Goal: Task Accomplishment & Management: Use online tool/utility

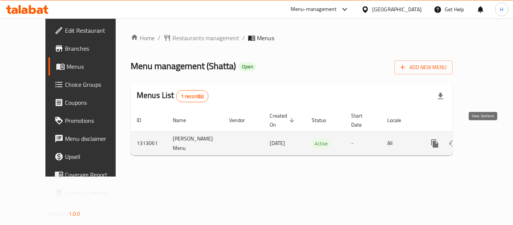
click at [486, 139] on icon "enhanced table" at bounding box center [488, 143] width 9 height 9
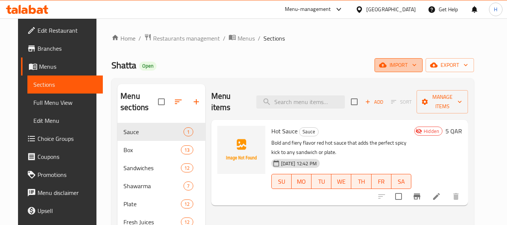
click at [411, 64] on span "import" at bounding box center [399, 64] width 36 height 9
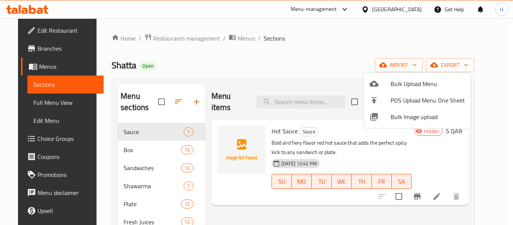
click at [405, 122] on li "Bulk Image upload" at bounding box center [416, 117] width 107 height 17
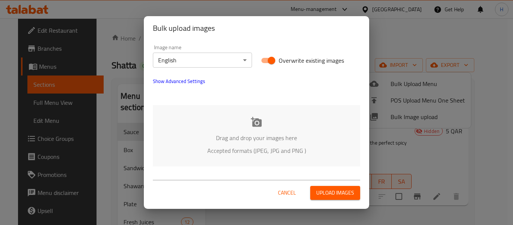
click at [189, 132] on div "Drag and drop your images here Accepted formats (JPEG, JPG and PNG )" at bounding box center [256, 135] width 207 height 61
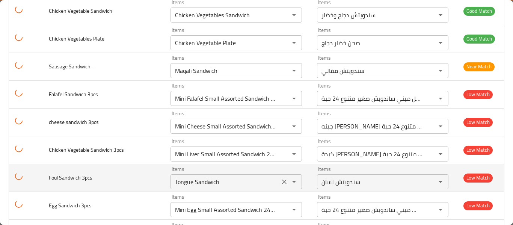
scroll to position [1097, 0]
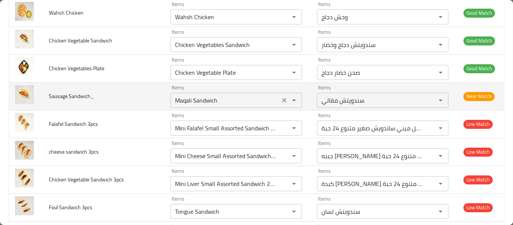
click at [240, 107] on div "Maqali Sandwich Items" at bounding box center [235, 100] width 131 height 15
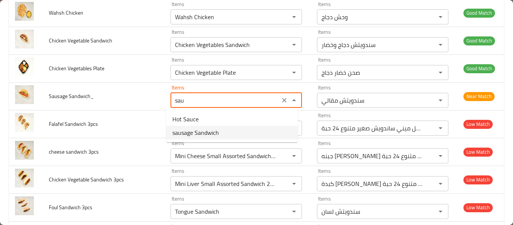
click at [237, 129] on Sandwich_-option-1 "sausage Sandwich" at bounding box center [231, 133] width 131 height 14
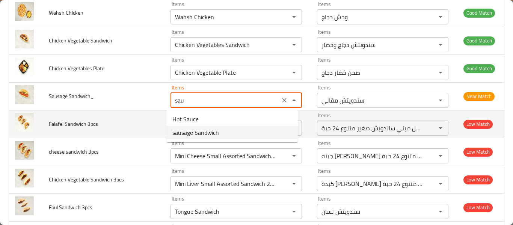
type Sandwich_ "sausage Sandwich"
type Sandwich_-ar "سندويتش نقانق"
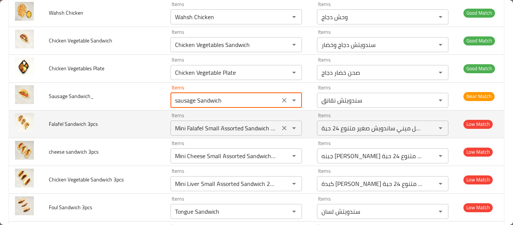
click at [281, 130] on icon "Clear" at bounding box center [285, 128] width 8 height 8
type Sandwich_ "sausage Sandwich"
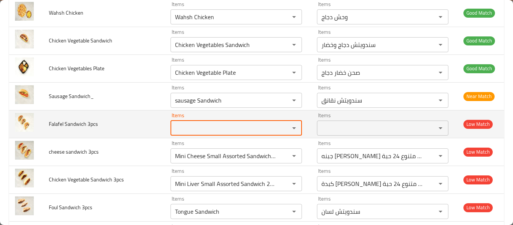
scroll to position [0, 0]
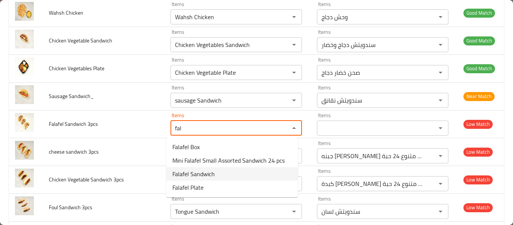
click at [240, 171] on 3pcs-option-2 "Falafel Sandwich" at bounding box center [231, 174] width 131 height 14
type 3pcs "Falafel Sandwich"
type 3pcs-ar "سندويتش فلافل"
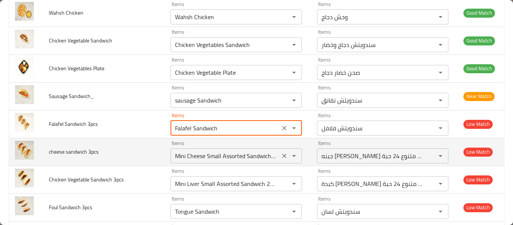
type 3pcs "Falafel Sandwich"
click at [232, 159] on 3pcs "Mini Cheese Small Assorted Sandwich 24 pcs" at bounding box center [225, 156] width 105 height 11
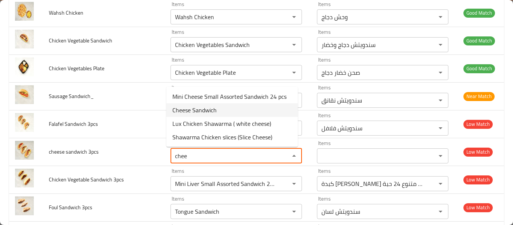
click at [230, 115] on 3pcs-option-1 "Cheese Sandwich" at bounding box center [231, 110] width 131 height 14
type 3pcs "Cheese Sandwich"
type 3pcs-ar "سندويتش جبن"
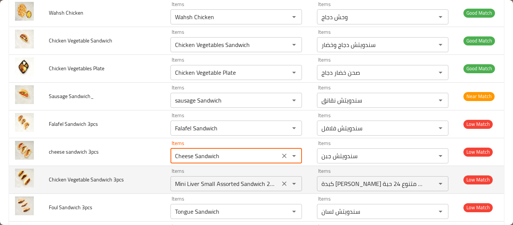
click at [281, 187] on icon "Clear" at bounding box center [285, 184] width 8 height 8
type 3pcs "Cheese Sandwich"
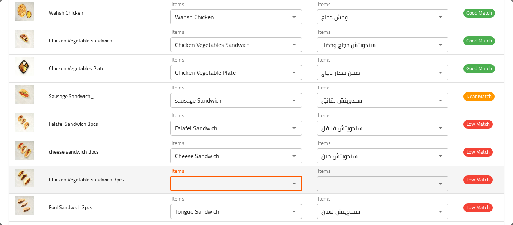
click at [235, 184] on 3pcs "Items" at bounding box center [225, 183] width 105 height 11
click at [236, 184] on 3pcs "Items" at bounding box center [225, 183] width 105 height 11
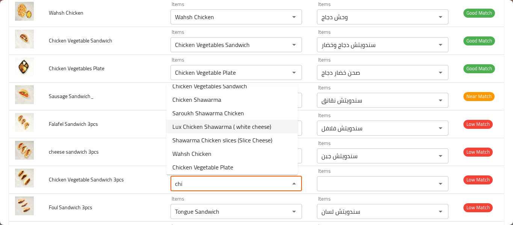
scroll to position [11, 0]
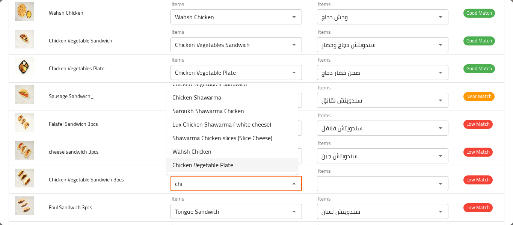
click at [236, 164] on 3pcs-option-6 "Chicken Vegetable Plate" at bounding box center [231, 165] width 131 height 14
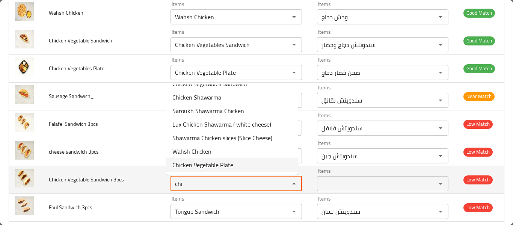
type 3pcs "Chicken Vegetable Plate"
type 3pcs-ar "صحن خضار دجاج"
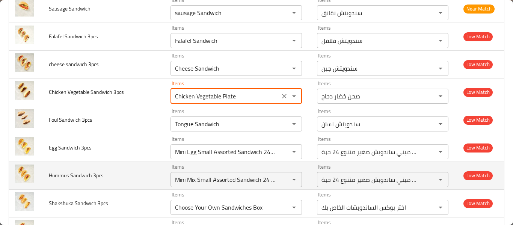
scroll to position [1197, 0]
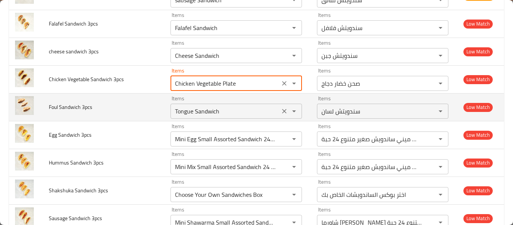
type 3pcs "Chicken Vegetable Plate"
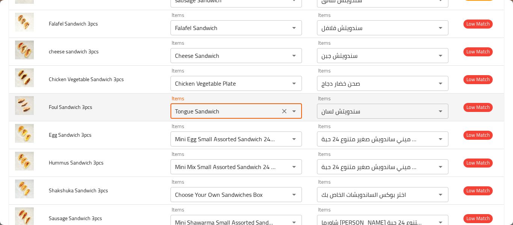
click at [208, 112] on 3pcs "Tongue Sandwich" at bounding box center [225, 111] width 105 height 11
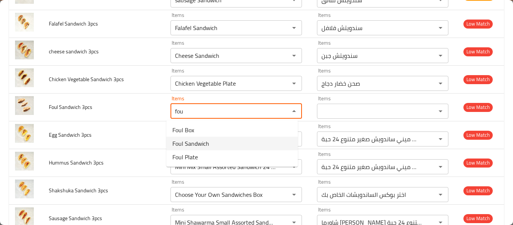
click at [176, 143] on span "Foul Sandwich" at bounding box center [190, 143] width 37 height 9
type 3pcs "Foul Sandwich"
type 3pcs-ar "سندويتش فول"
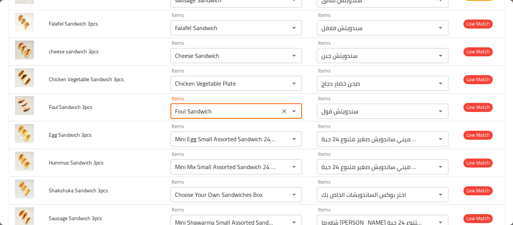
type 3pcs "Foul Sandwich"
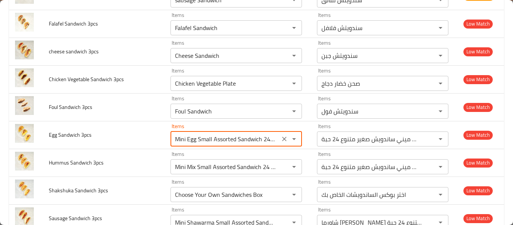
click at [176, 143] on 3pcs "Mini Egg Small Assorted Sandwich 24 pcs" at bounding box center [225, 139] width 105 height 11
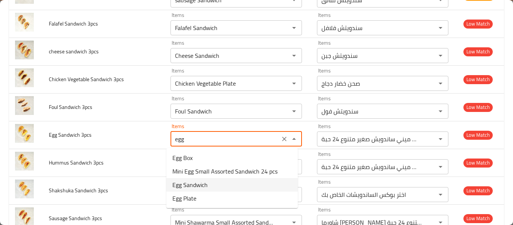
click at [220, 185] on 3pcs-option-2 "Egg Sandwich" at bounding box center [231, 185] width 131 height 14
type 3pcs "Egg Sandwich"
type 3pcs-ar "سندويتش بيض"
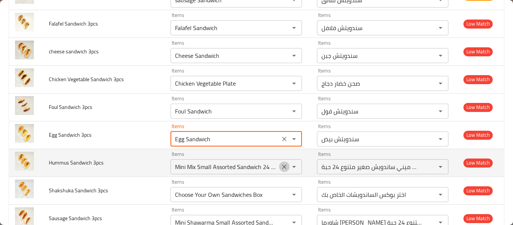
click at [281, 166] on icon "Clear" at bounding box center [285, 167] width 8 height 8
type 3pcs "Egg Sandwich"
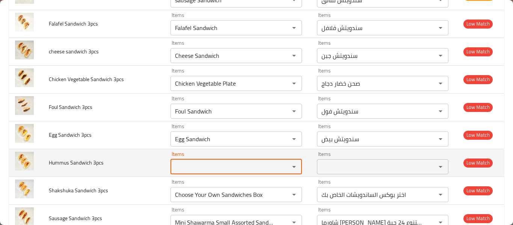
scroll to position [0, 0]
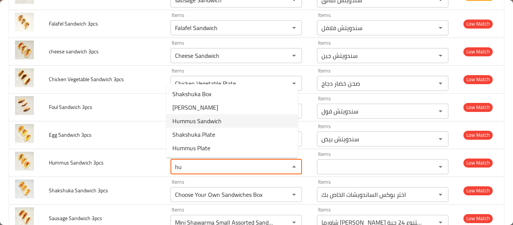
click at [230, 118] on 3pcs-option-2 "Hummus Sandwich" at bounding box center [231, 121] width 131 height 14
type 3pcs "Hummus Sandwich"
type 3pcs-ar "سندويتش [GEOGRAPHIC_DATA]"
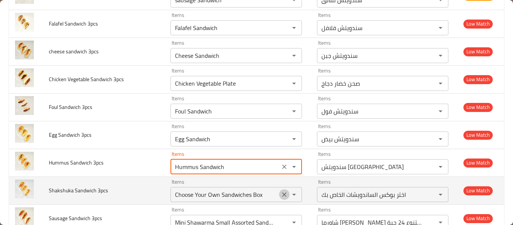
click at [282, 193] on icon "Clear" at bounding box center [284, 194] width 5 height 5
type 3pcs "Hummus Sandwich"
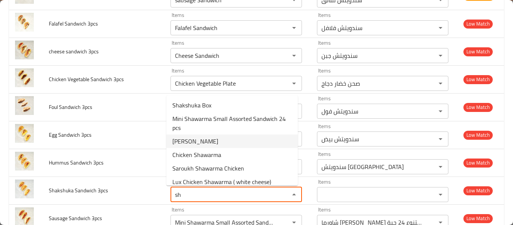
click at [234, 147] on 3pcs-option-2 "[PERSON_NAME]" at bounding box center [231, 141] width 131 height 14
type 3pcs "[PERSON_NAME]"
type 3pcs-ar "سندويتش شكشوكة"
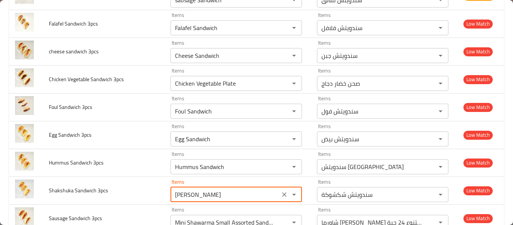
type 3pcs "[PERSON_NAME]"
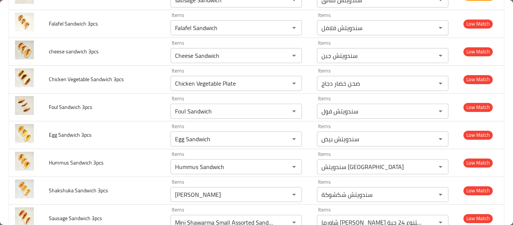
scroll to position [1394, 0]
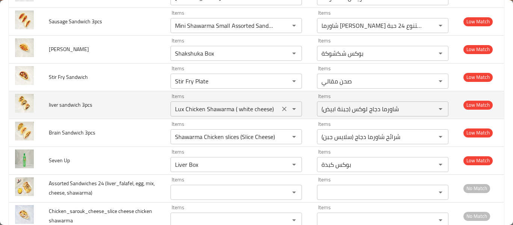
click at [284, 109] on icon "Clear" at bounding box center [285, 109] width 8 height 8
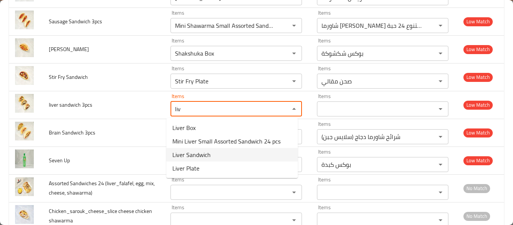
click at [210, 151] on span "Liver Sandwich" at bounding box center [191, 154] width 38 height 9
type 3pcs "Liver Sandwich"
type 3pcs-ar "سندويتش كبدة"
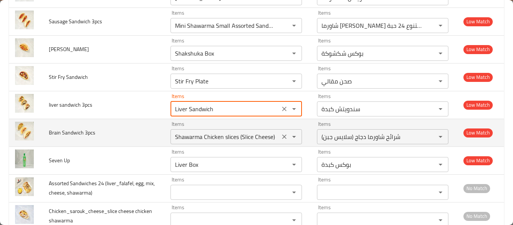
click at [208, 143] on div "Shawarma Chicken slices (Slice Cheese) Items" at bounding box center [235, 136] width 131 height 15
type 3pcs "Liver Sandwich"
click at [208, 143] on div "Shawarma Chicken slices (Slice Cheese) Items" at bounding box center [235, 136] width 131 height 15
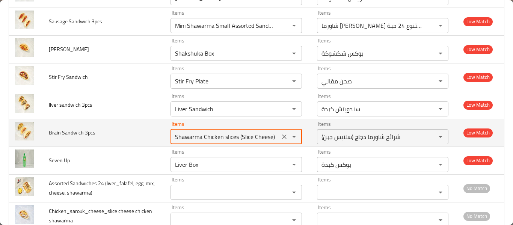
click at [208, 143] on div "Shawarma Chicken slices (Slice Cheese) Items" at bounding box center [235, 136] width 131 height 15
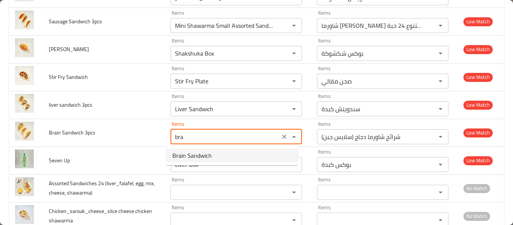
click at [205, 155] on span "Brain Sandwich" at bounding box center [191, 155] width 39 height 9
type 3pcs "Brain Sandwich"
type 3pcs-ar "سندويتش مخ"
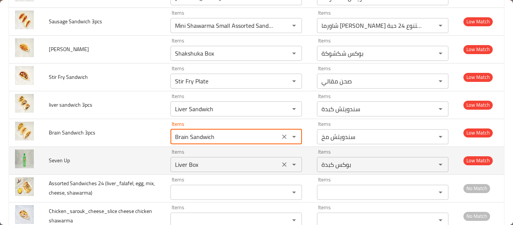
type 3pcs "Brain Sandwich"
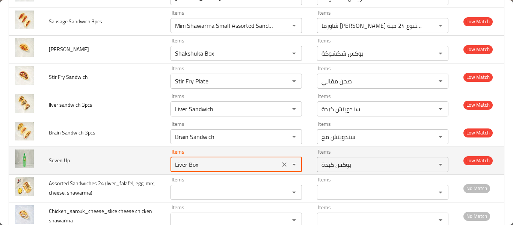
click at [204, 163] on Up "Liver Box" at bounding box center [225, 164] width 105 height 11
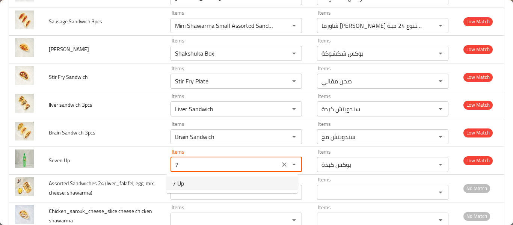
click at [199, 187] on Up-option-0 "7 Up" at bounding box center [231, 183] width 131 height 14
type Up "7 Up"
type Up-ar "سفن أب"
type Up "7 Up"
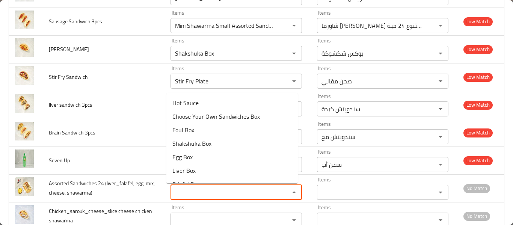
click at [199, 187] on shawarma\) "Items" at bounding box center [225, 192] width 105 height 11
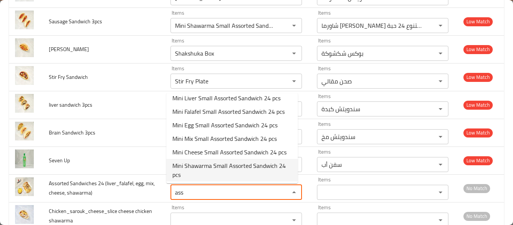
scroll to position [6, 0]
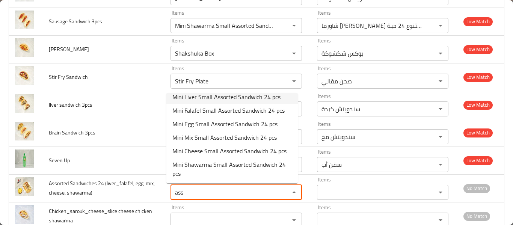
click at [292, 101] on shawarma\)-option-0 "Mini Liver Small Assorted Sandwich 24 pcs" at bounding box center [231, 97] width 131 height 14
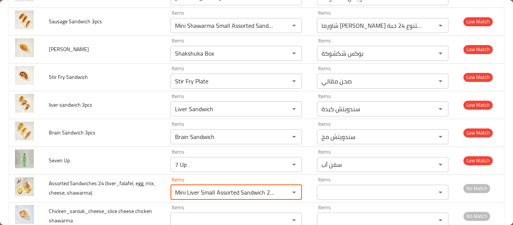
click at [292, 101] on div "Liver Sandwich Items" at bounding box center [235, 108] width 131 height 15
type shawarma\) "Mini Liver Small Assorted Sandwich 24 pcs"
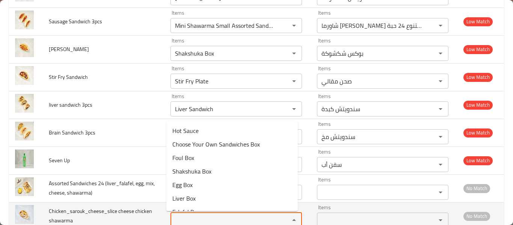
click at [217, 215] on shawarma "Items" at bounding box center [225, 220] width 105 height 11
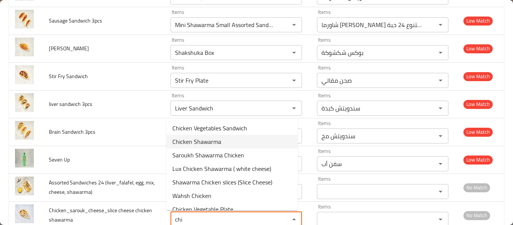
scroll to position [0, 0]
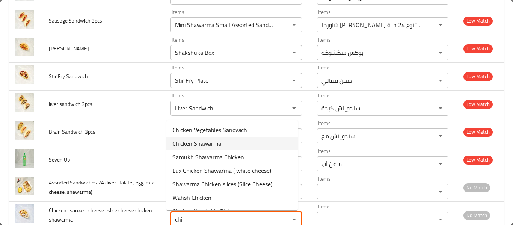
type shawarma "chi"
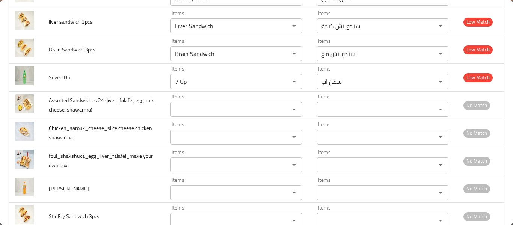
scroll to position [1498, 0]
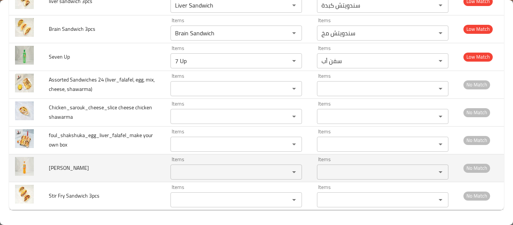
click at [214, 178] on div "Items" at bounding box center [235, 171] width 131 height 15
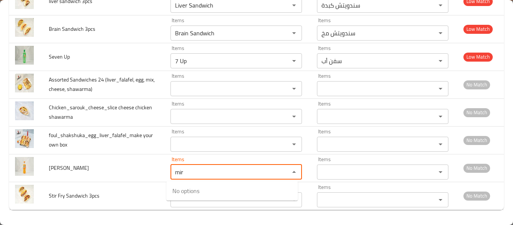
type input "mir"
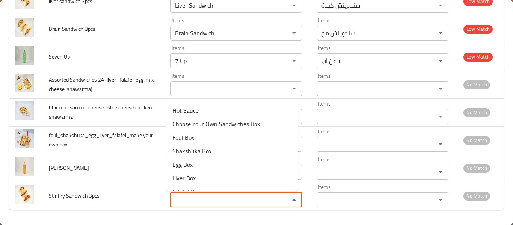
click at [200, 200] on 3pcs "Items" at bounding box center [225, 200] width 105 height 11
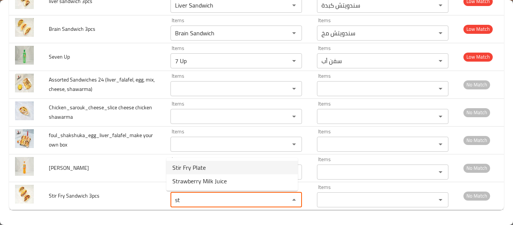
click at [208, 167] on 3pcs-option-0 "Stir Fry Plate" at bounding box center [231, 168] width 131 height 14
type 3pcs "Stir Fry Plate"
type 3pcs-ar "صحن مقالي"
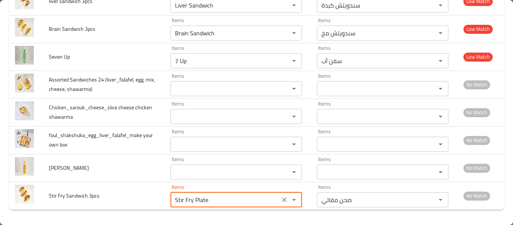
type 3pcs "Stir Fry Plate"
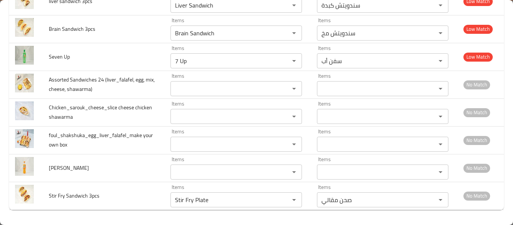
drag, startPoint x: 507, startPoint y: 136, endPoint x: 513, endPoint y: 137, distance: 6.3
click at [513, 137] on div "Shatta Open Save All (57) Good Match (38) Near Match (1) Low Match (13) No Matc…" at bounding box center [256, 112] width 513 height 225
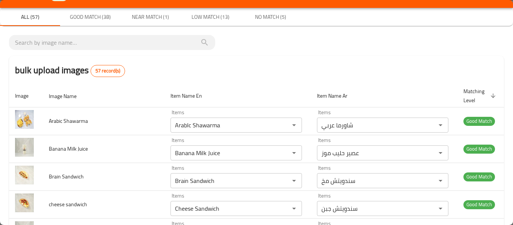
scroll to position [0, 0]
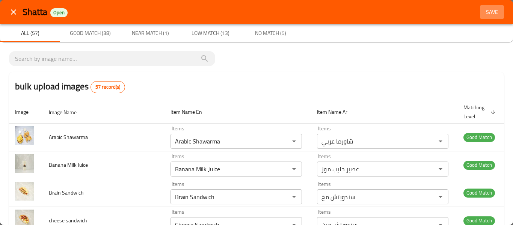
click at [489, 14] on span "Save" at bounding box center [492, 12] width 18 height 9
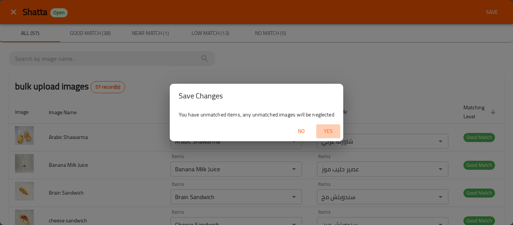
click at [331, 129] on span "Yes" at bounding box center [328, 131] width 18 height 9
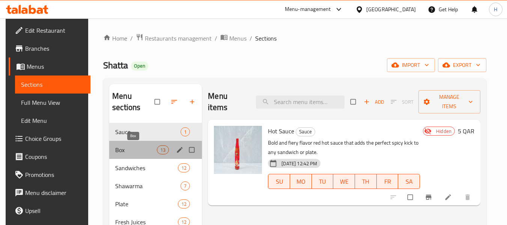
click at [142, 152] on span "Box" at bounding box center [136, 149] width 42 height 9
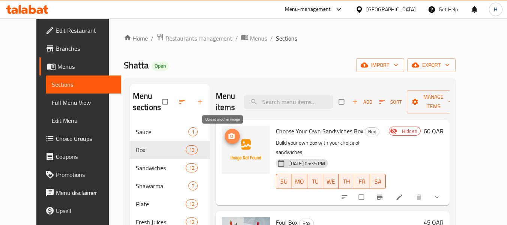
click at [225, 140] on button "upload picture" at bounding box center [232, 136] width 15 height 15
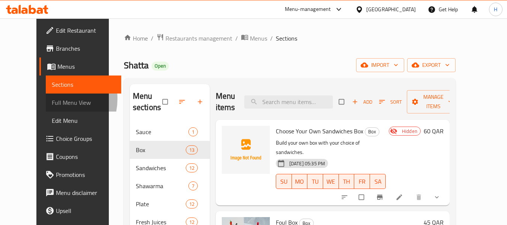
click at [46, 99] on link "Full Menu View" at bounding box center [83, 103] width 75 height 18
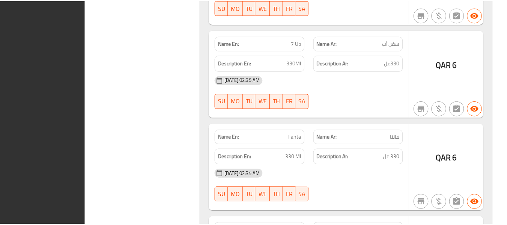
scroll to position [8651, 0]
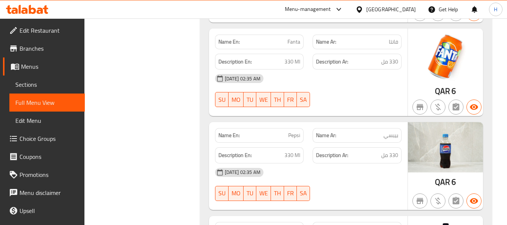
click at [363, 11] on icon at bounding box center [360, 10] width 8 height 8
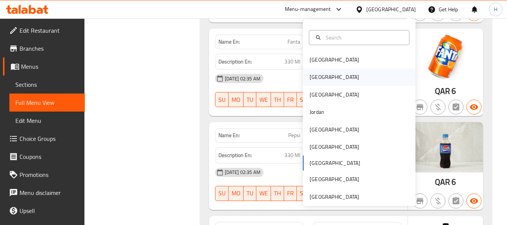
click at [347, 74] on div "[GEOGRAPHIC_DATA]" at bounding box center [359, 76] width 113 height 17
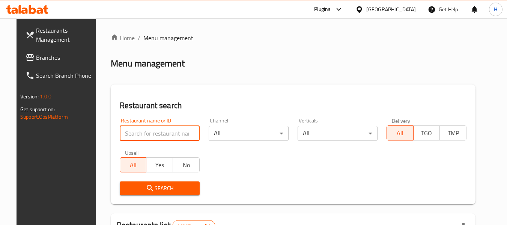
drag, startPoint x: 139, startPoint y: 135, endPoint x: 141, endPoint y: 126, distance: 8.8
click at [140, 135] on input "search" at bounding box center [160, 133] width 80 height 15
paste input "706429"
type input "706429"
click button "Search" at bounding box center [160, 188] width 80 height 14
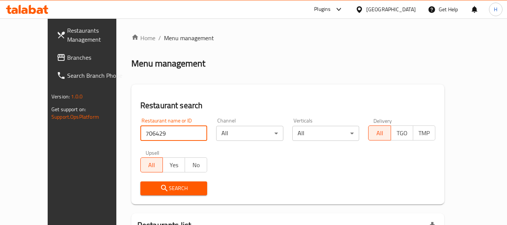
scroll to position [82, 0]
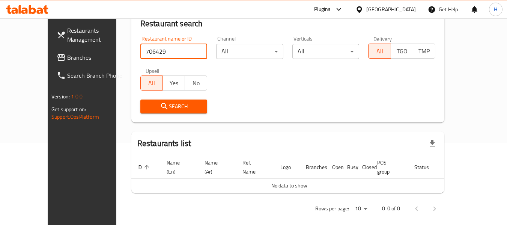
click at [51, 63] on link "Branches" at bounding box center [92, 57] width 82 height 18
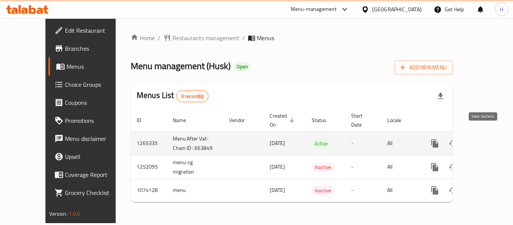
click at [484, 139] on icon "enhanced table" at bounding box center [488, 143] width 9 height 9
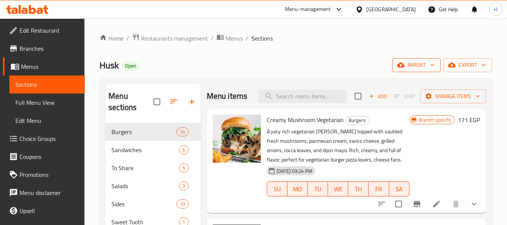
click at [425, 69] on span "import" at bounding box center [417, 64] width 36 height 9
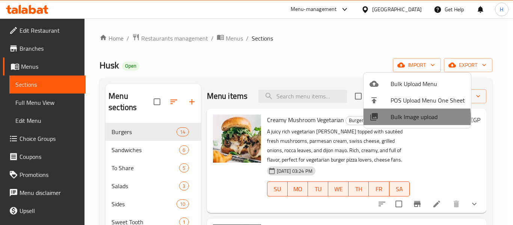
click at [398, 118] on span "Bulk Image upload" at bounding box center [428, 116] width 74 height 9
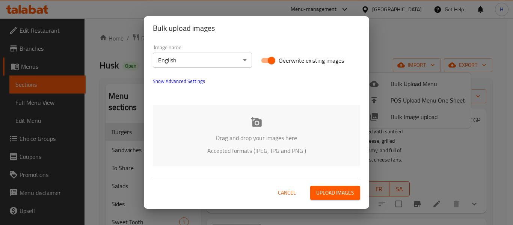
click at [177, 150] on p "Accepted formats (JPEG, JPG and PNG )" at bounding box center [256, 150] width 185 height 9
drag, startPoint x: 289, startPoint y: 193, endPoint x: 271, endPoint y: 190, distance: 17.8
click at [289, 193] on span "Cancel" at bounding box center [287, 192] width 18 height 9
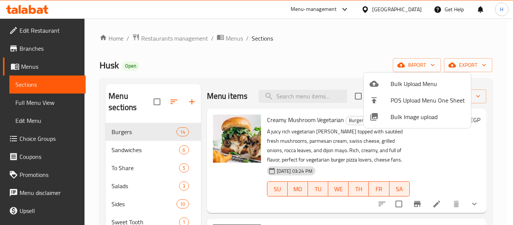
click at [44, 29] on div at bounding box center [256, 112] width 513 height 225
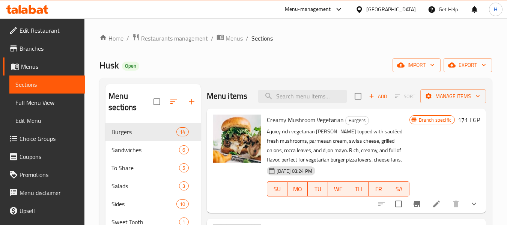
click at [39, 27] on span "Edit Restaurant" at bounding box center [49, 30] width 59 height 9
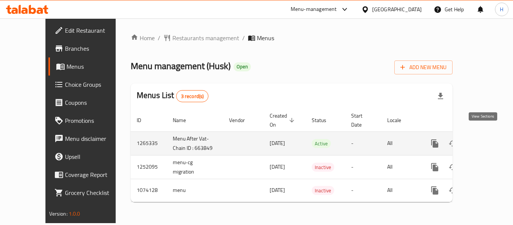
click at [486, 139] on icon "enhanced table" at bounding box center [488, 143] width 9 height 9
click at [484, 139] on icon "enhanced table" at bounding box center [488, 143] width 9 height 9
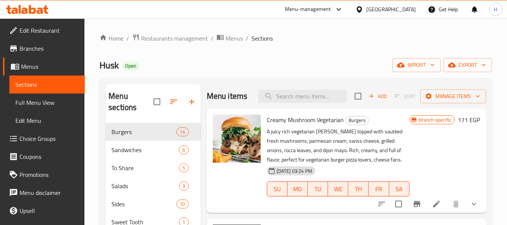
drag, startPoint x: 271, startPoint y: 69, endPoint x: 244, endPoint y: 69, distance: 27.4
click at [271, 69] on div "Husk Open import export" at bounding box center [296, 65] width 393 height 14
click at [33, 31] on span "Edit Restaurant" at bounding box center [49, 30] width 59 height 9
